Goal: Find contact information: Find contact information

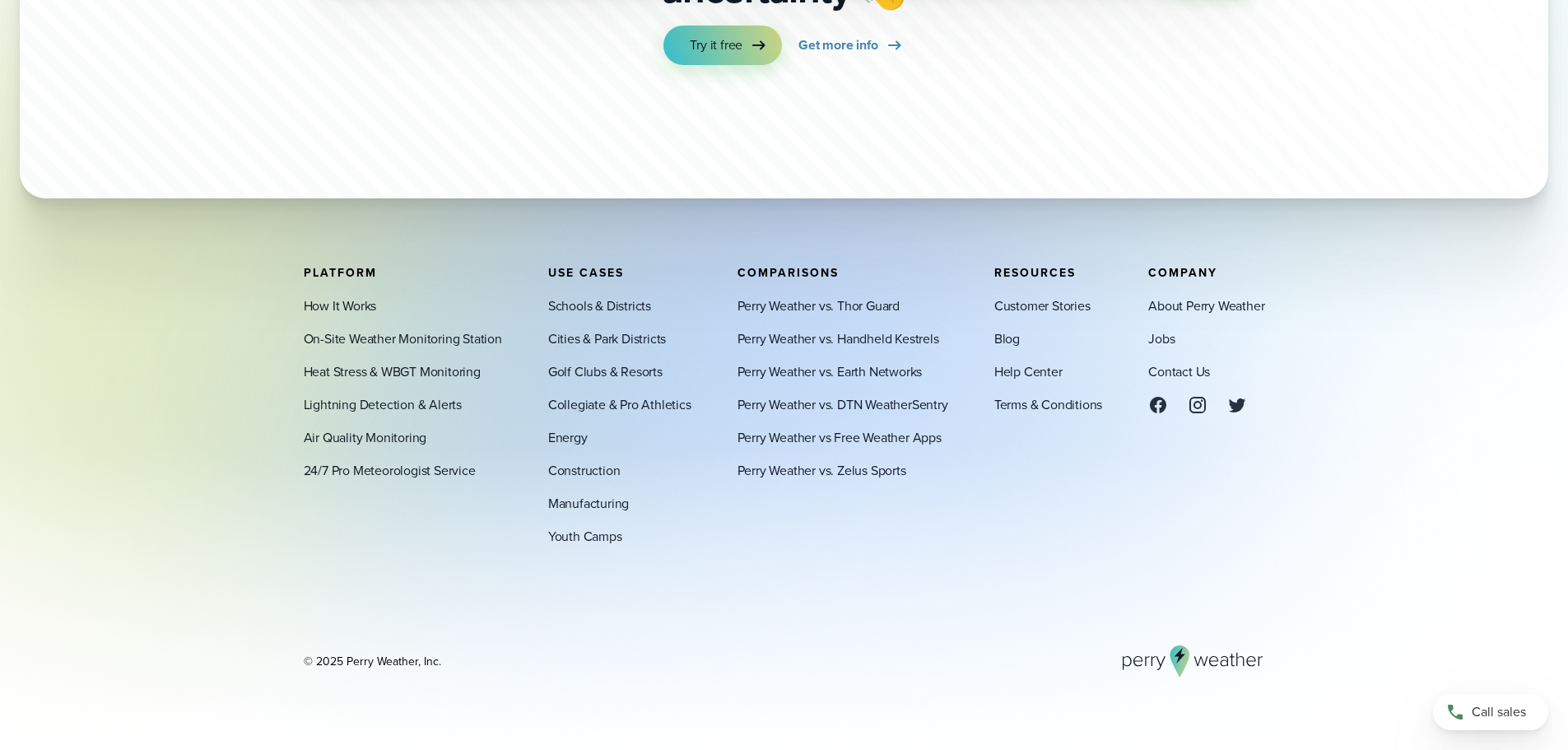
scroll to position [5848, 0]
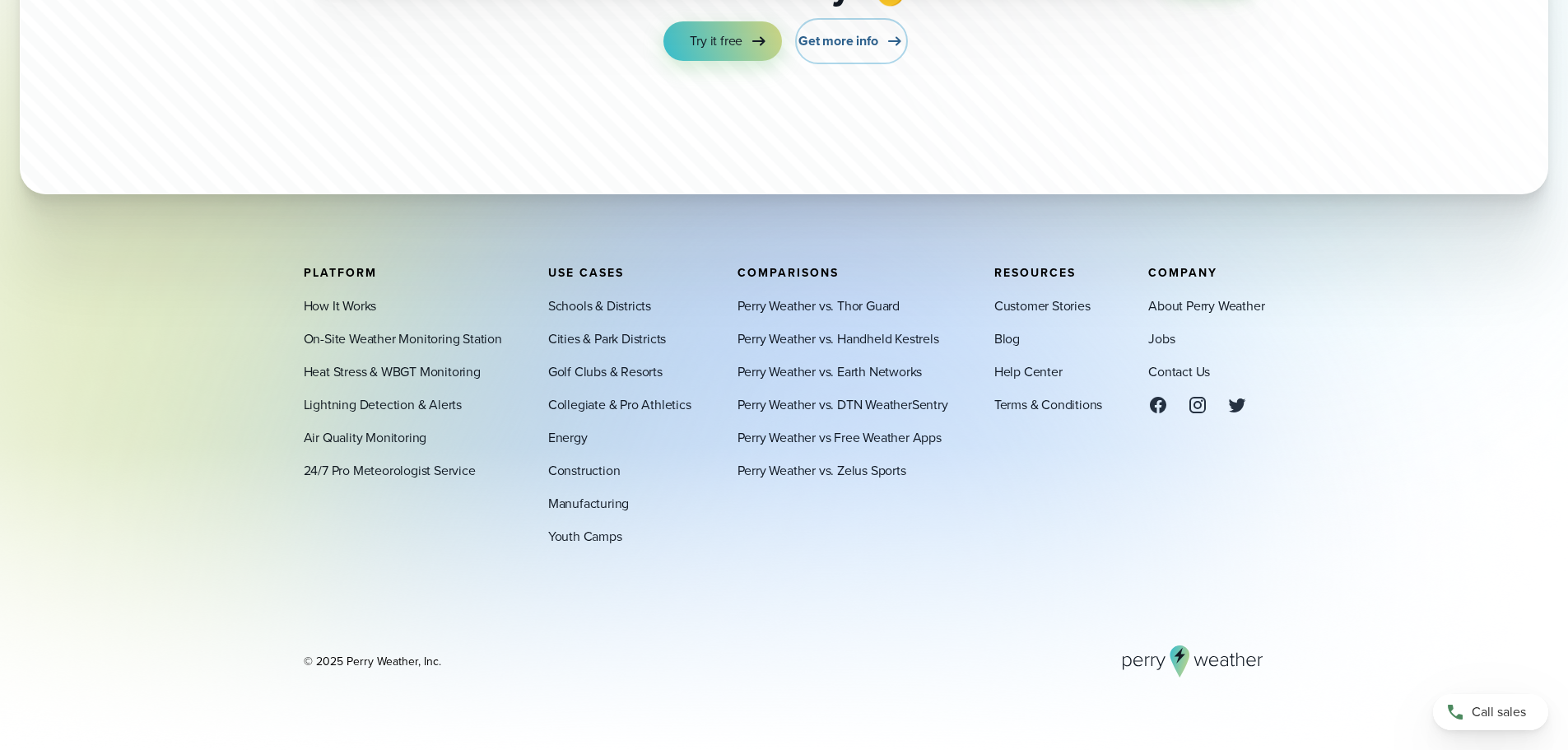
click at [838, 39] on span "Get more info" at bounding box center [838, 41] width 79 height 20
